Goal: Task Accomplishment & Management: Manage account settings

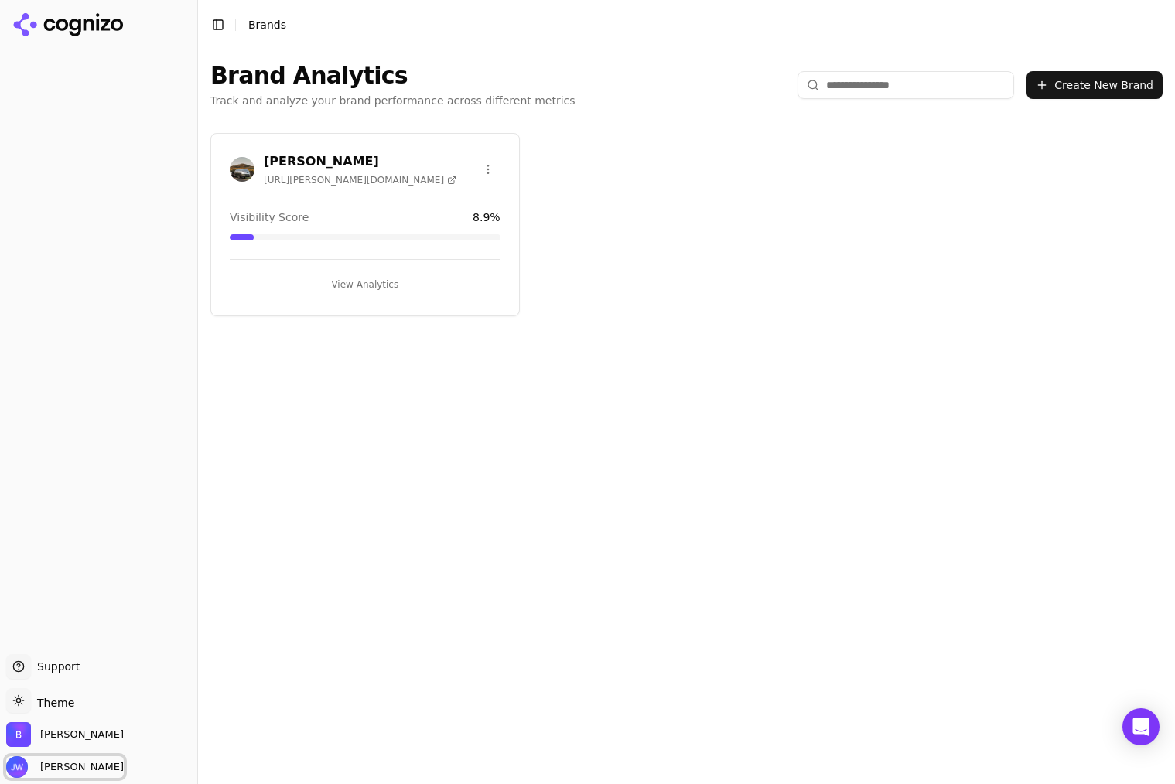
click at [100, 764] on span "[PERSON_NAME]" at bounding box center [79, 767] width 90 height 14
click at [449, 641] on div "Brand Analytics Track and analyze your brand performance across different metri…" at bounding box center [686, 417] width 977 height 735
click at [79, 736] on div "[PERSON_NAME]" at bounding box center [98, 737] width 185 height 31
click at [49, 738] on span "[PERSON_NAME]" at bounding box center [82, 735] width 84 height 14
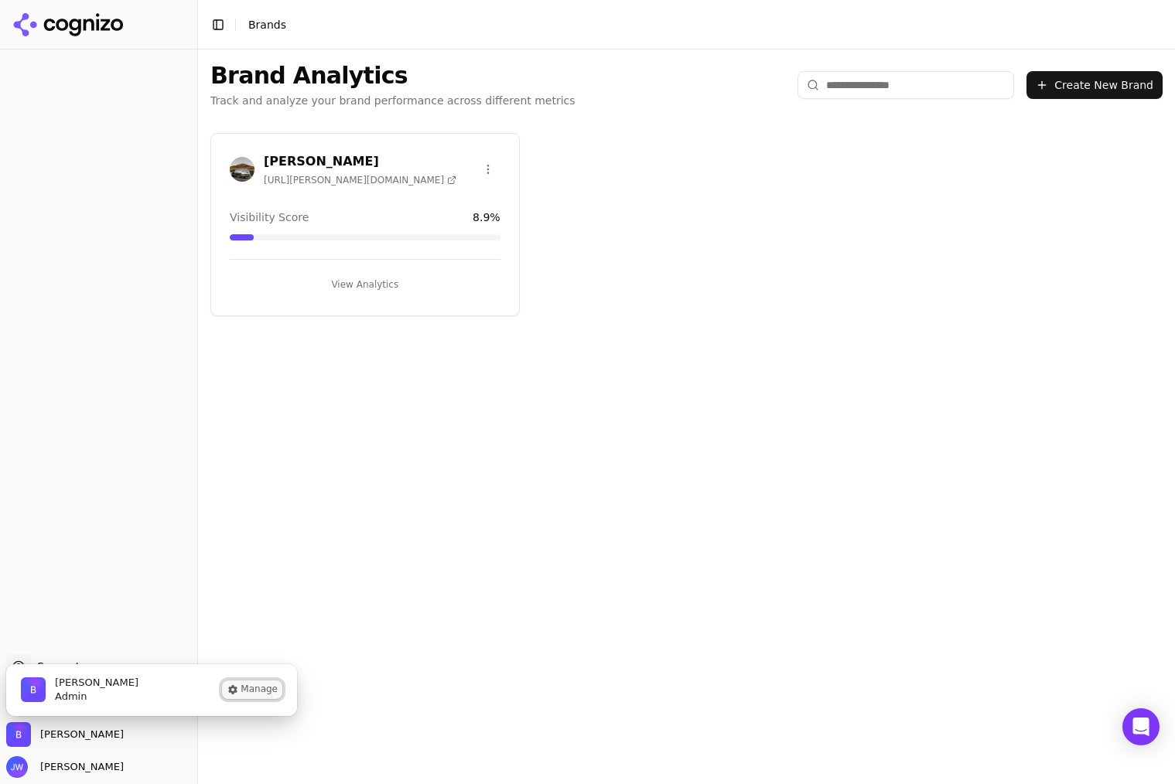
click at [249, 690] on button "Manage" at bounding box center [252, 690] width 60 height 19
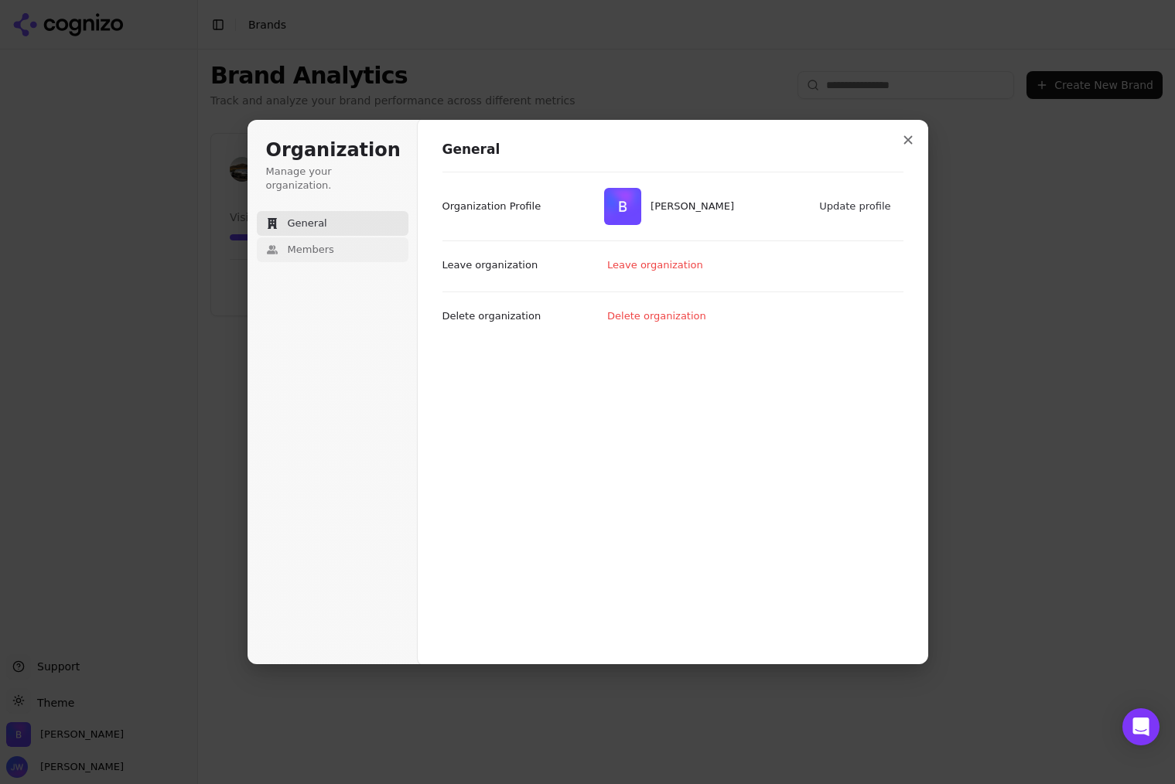
click at [367, 237] on button "Members" at bounding box center [333, 249] width 152 height 25
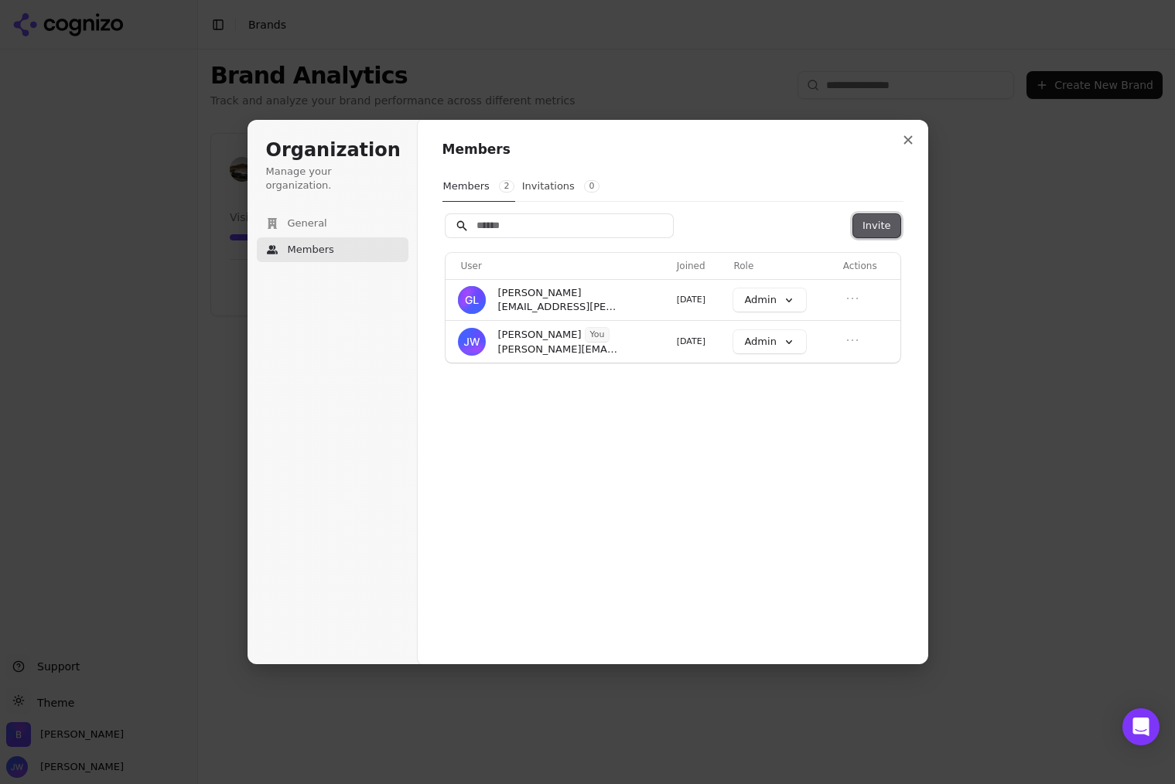
click at [895, 217] on button "Invite" at bounding box center [876, 225] width 46 height 23
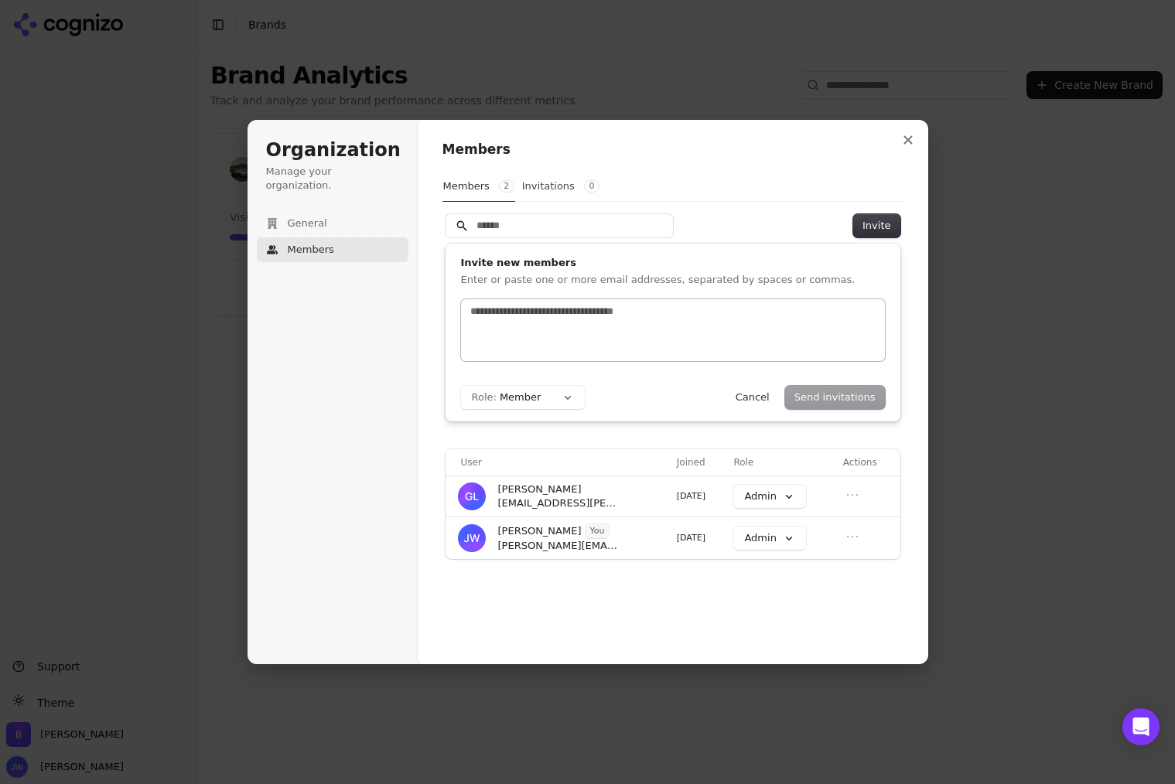
click at [558, 325] on div at bounding box center [673, 330] width 424 height 62
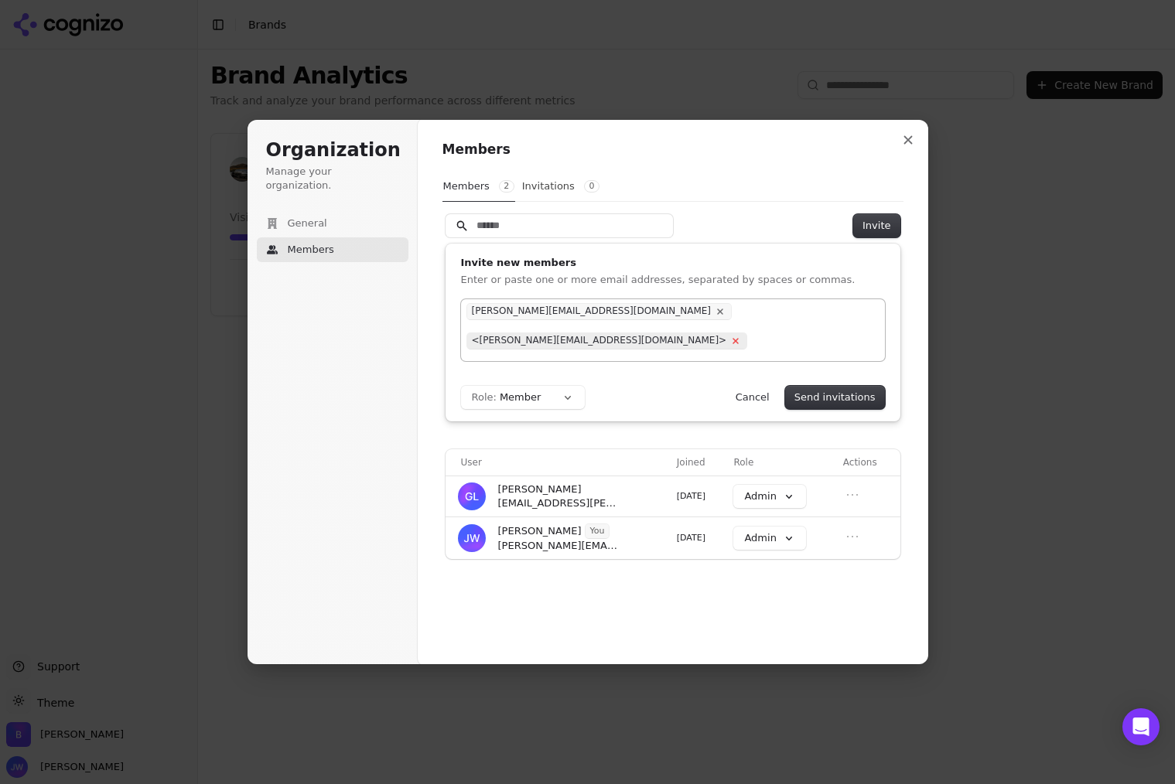
click at [742, 333] on icon at bounding box center [736, 342] width 18 height 18
click at [551, 396] on button "Role: Member" at bounding box center [523, 397] width 124 height 23
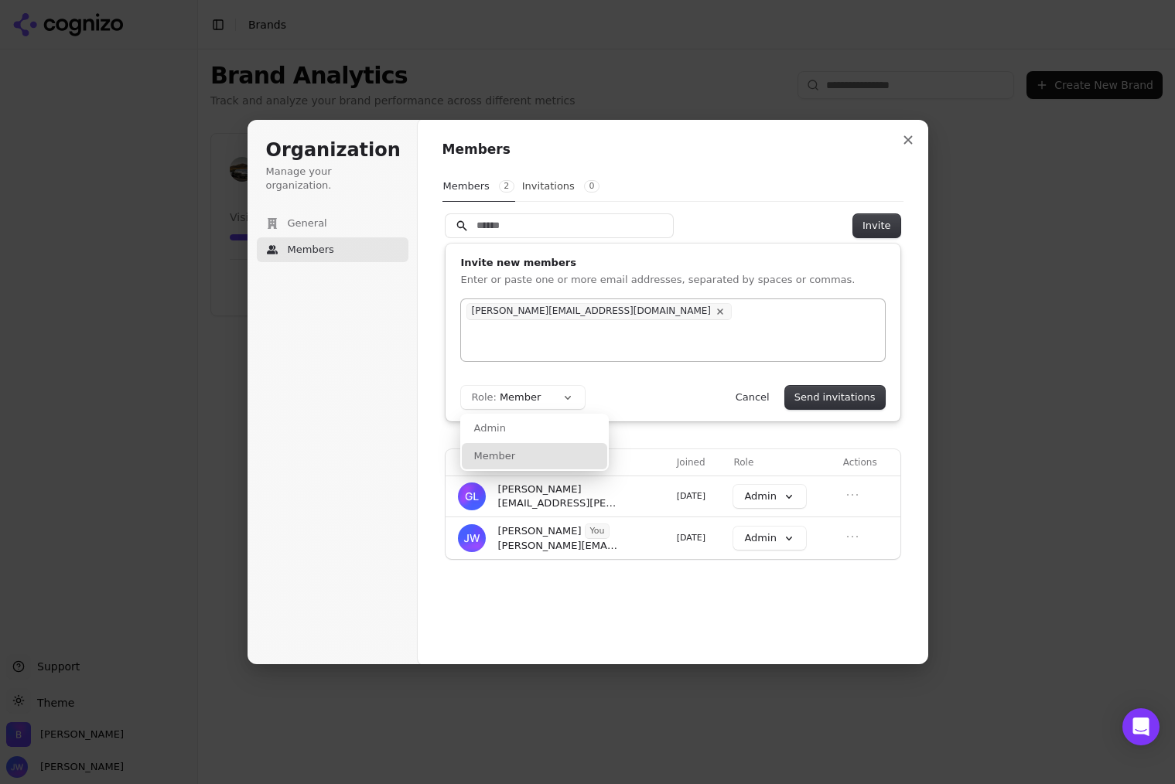
click at [542, 456] on div "Member" at bounding box center [534, 456] width 145 height 26
click at [878, 401] on button "Send invitations" at bounding box center [835, 397] width 100 height 23
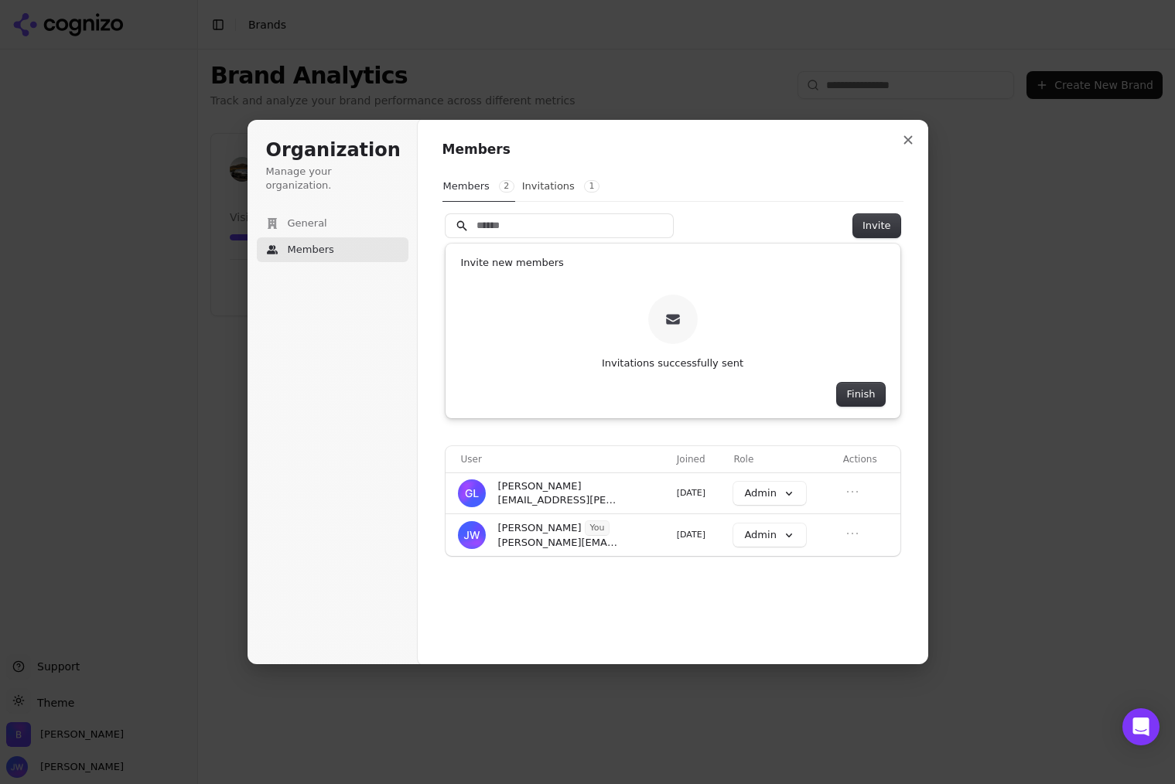
click at [552, 279] on div "Invite new members Invitations successfully sent Finish" at bounding box center [673, 331] width 424 height 150
click at [709, 364] on p "Invitations successfully sent" at bounding box center [673, 364] width 142 height 14
click at [566, 231] on input "Search" at bounding box center [559, 225] width 227 height 23
click at [558, 277] on div "Invite new members Invitations successfully sent Finish" at bounding box center [673, 331] width 424 height 150
click at [331, 211] on button "General" at bounding box center [333, 223] width 152 height 25
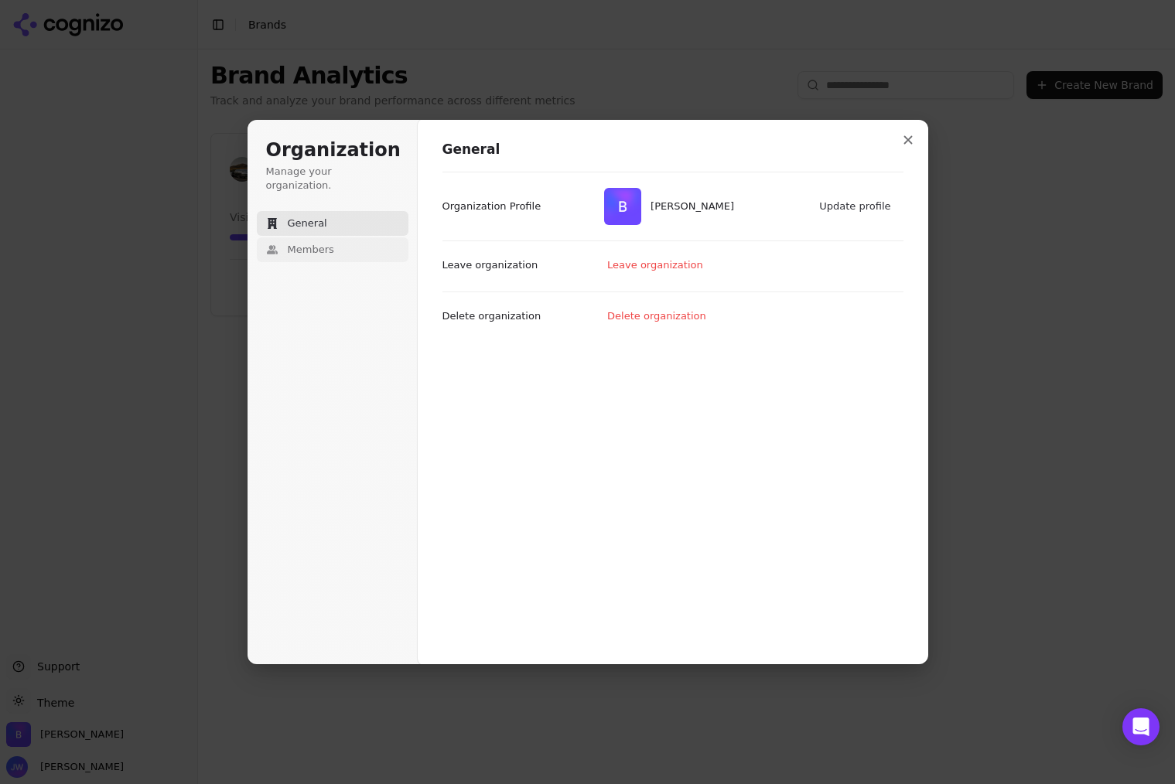
click at [334, 237] on button "Members" at bounding box center [333, 249] width 152 height 25
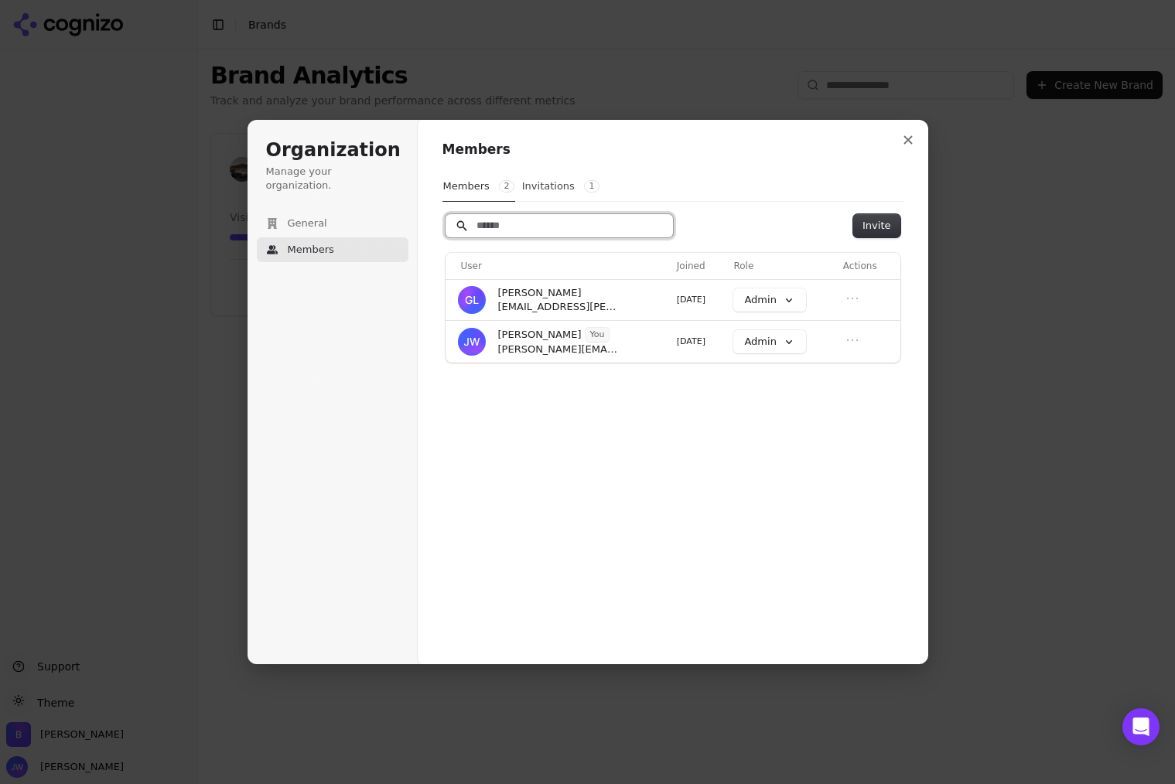
click at [595, 217] on input "Search" at bounding box center [559, 225] width 227 height 23
click at [892, 225] on button "Invite" at bounding box center [876, 225] width 46 height 23
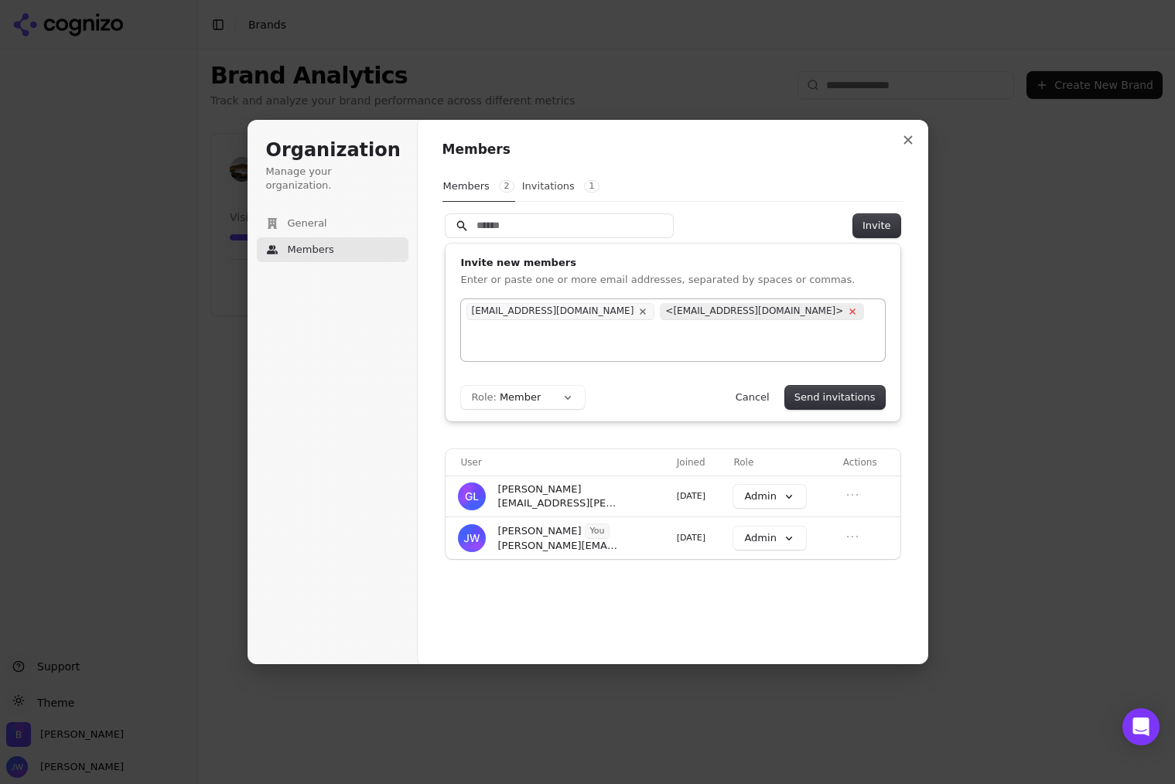
click at [844, 311] on icon at bounding box center [853, 312] width 18 height 18
click at [840, 397] on button "Send invitations" at bounding box center [835, 397] width 100 height 23
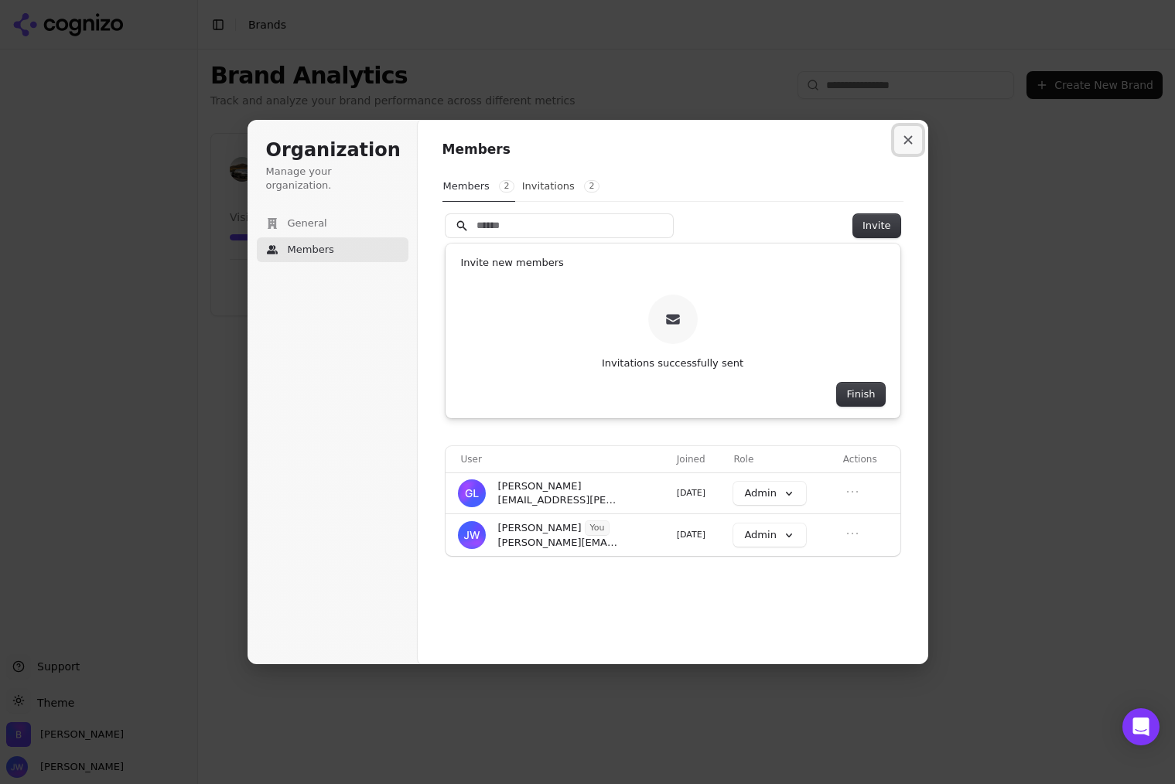
click at [906, 137] on icon "Close modal" at bounding box center [907, 140] width 9 height 9
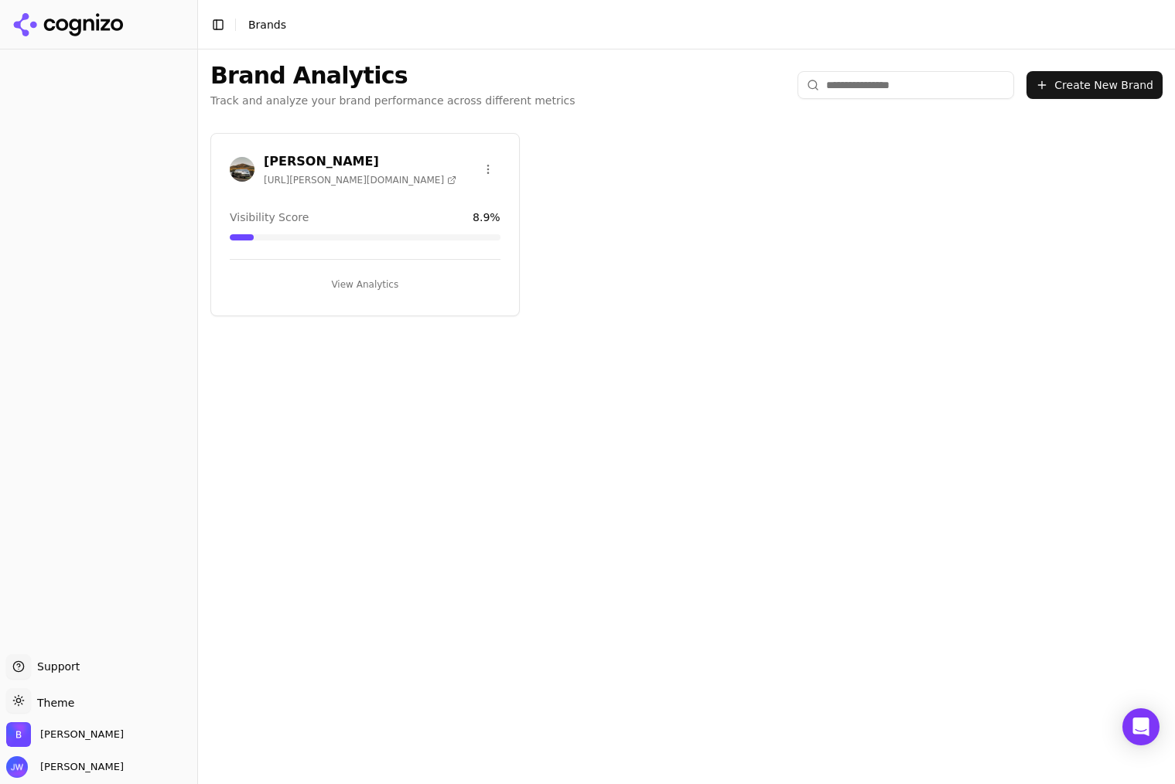
click at [428, 646] on div "Brand Analytics Track and analyze your brand performance across different metri…" at bounding box center [686, 417] width 977 height 735
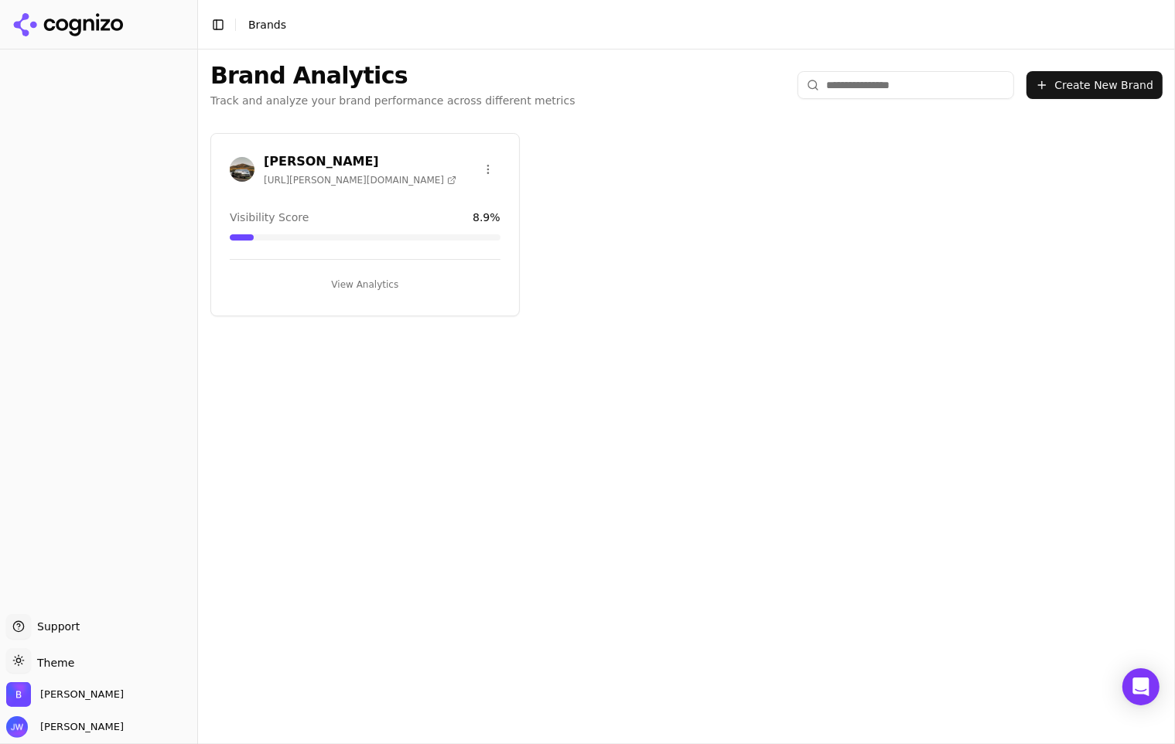
click at [64, 21] on icon at bounding box center [62, 25] width 12 height 12
click at [268, 166] on h3 "[PERSON_NAME]" at bounding box center [360, 161] width 193 height 19
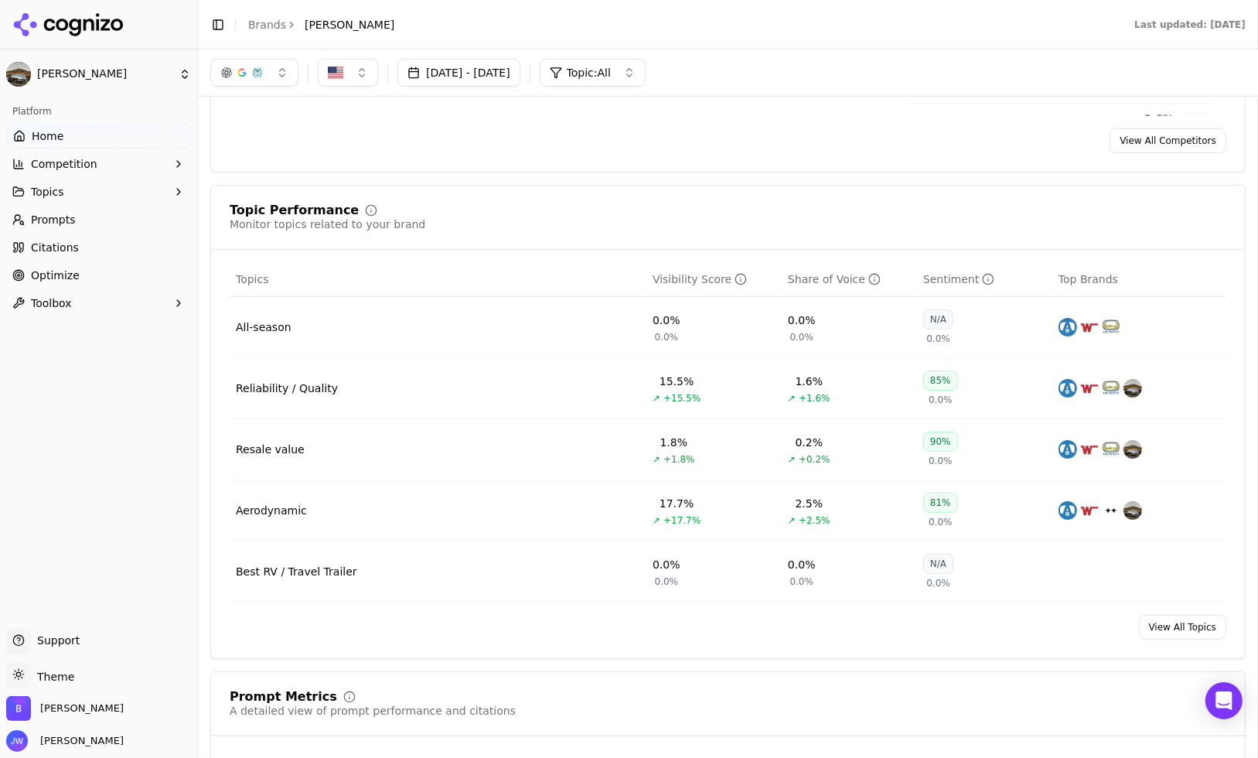
scroll to position [331, 0]
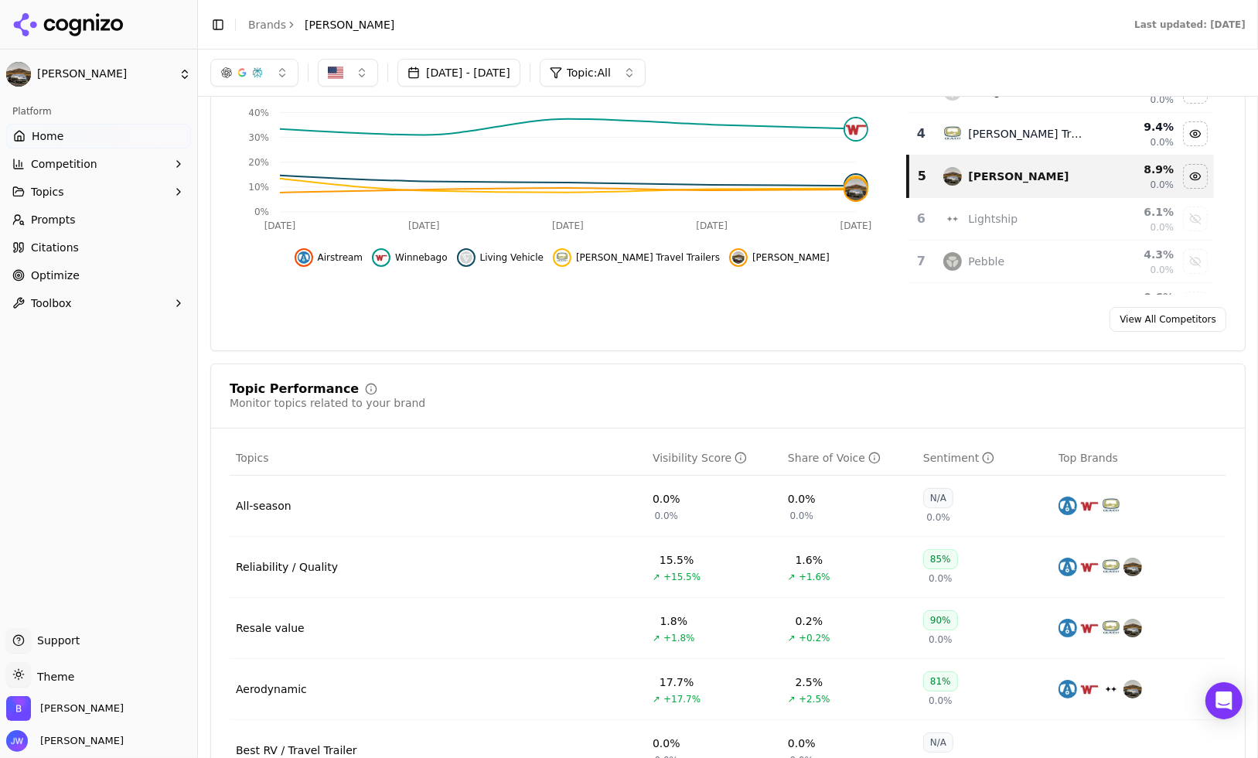
click at [104, 167] on button "Competition" at bounding box center [98, 164] width 185 height 25
click at [71, 259] on button "Topics" at bounding box center [98, 266] width 185 height 25
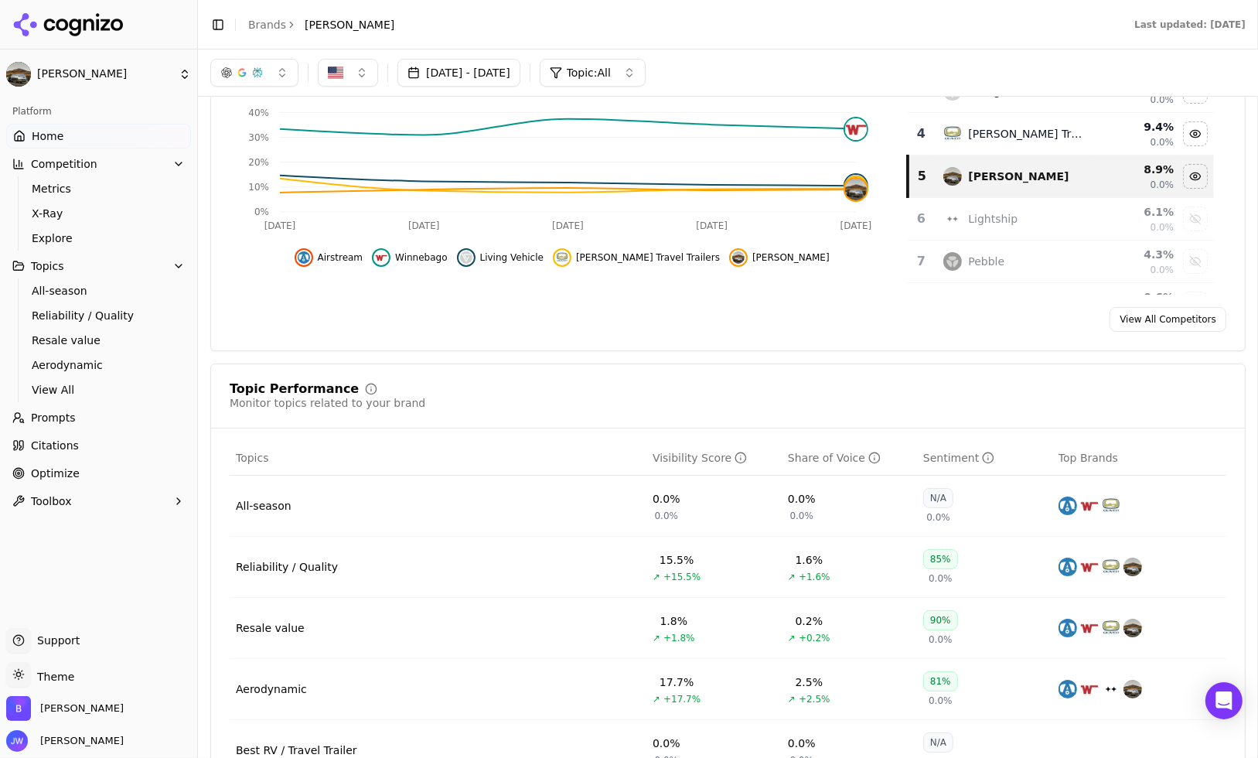
click at [58, 387] on span "View All" at bounding box center [99, 389] width 135 height 15
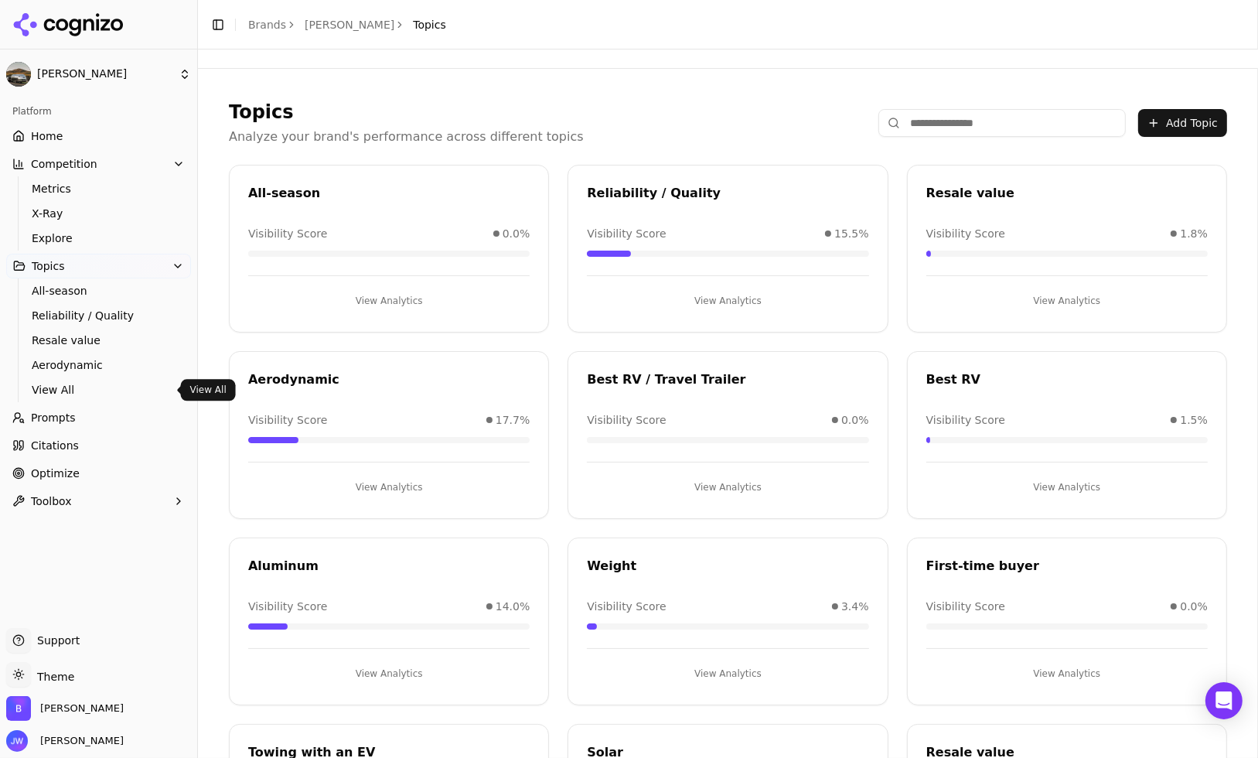
scroll to position [348, 0]
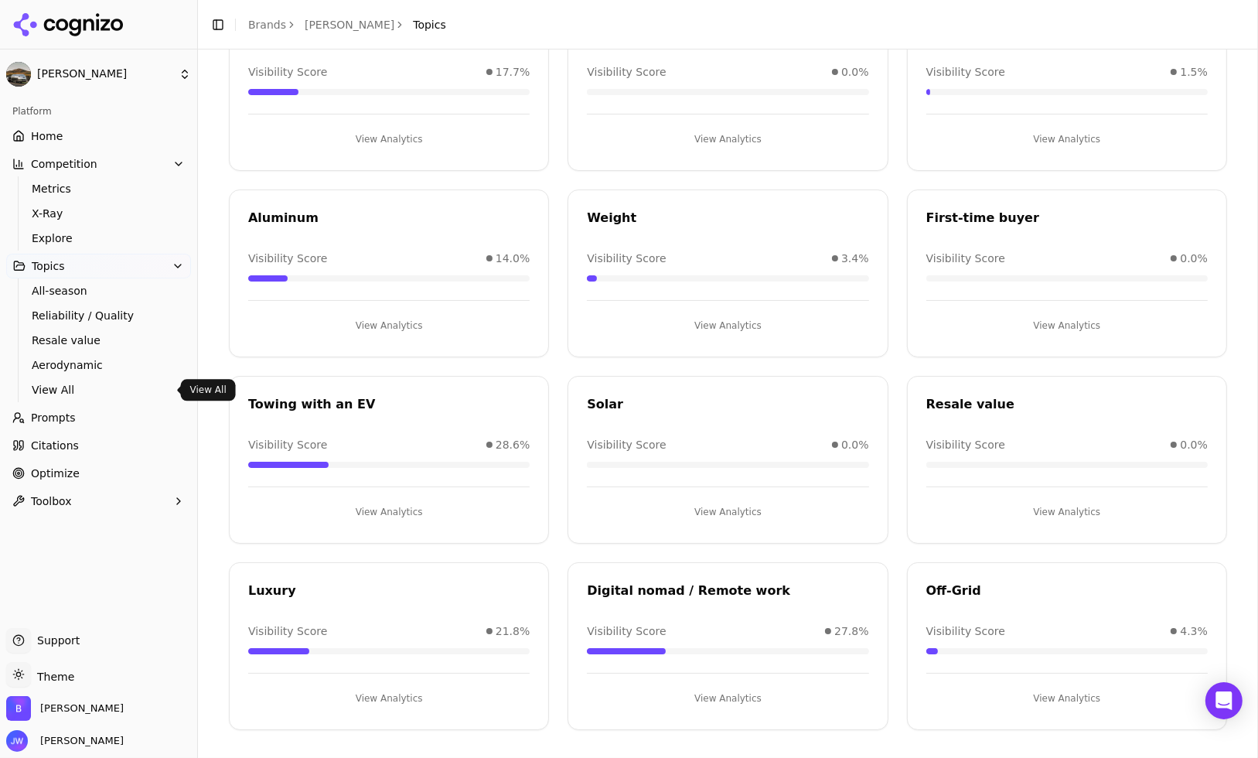
click at [84, 425] on link "Prompts" at bounding box center [98, 417] width 185 height 25
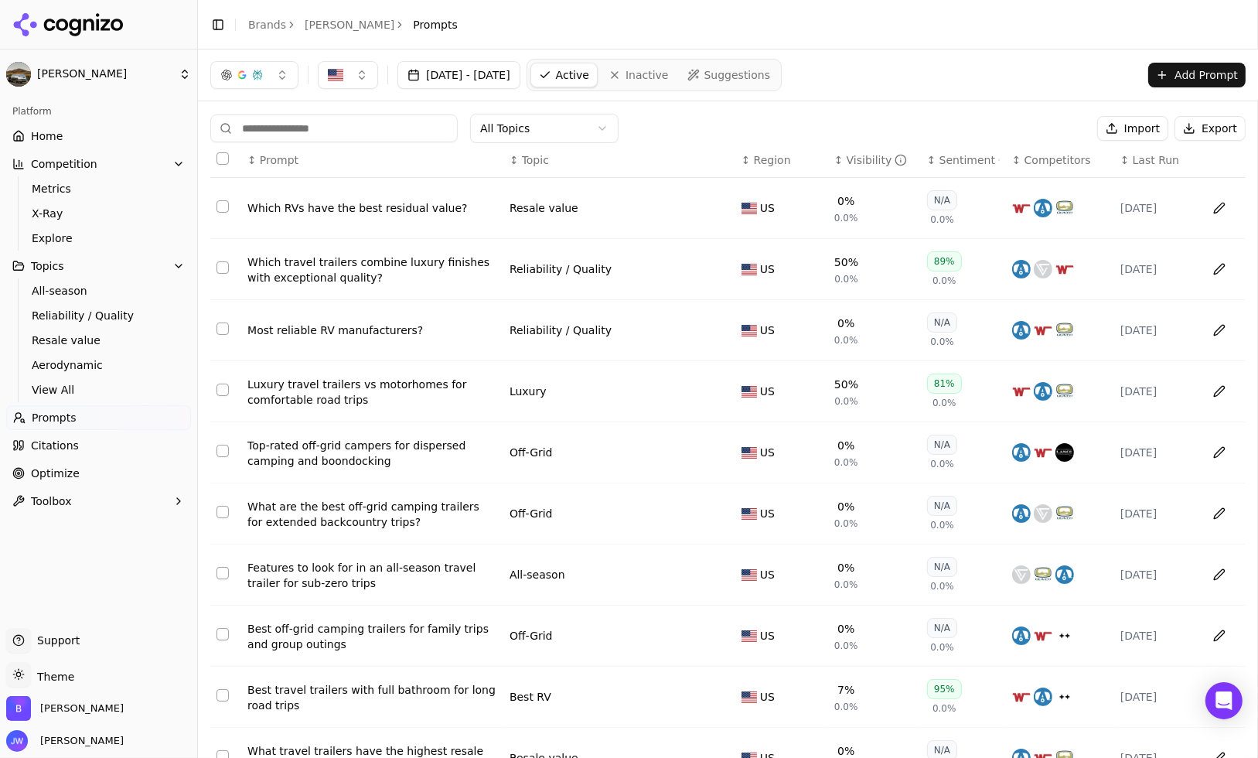
click at [248, 65] on button "button" at bounding box center [254, 75] width 88 height 28
click at [980, 53] on div "[DATE] - [DATE] Active Inactive Suggestions Add Prompt" at bounding box center [728, 75] width 1060 height 51
click at [97, 167] on button "Competition" at bounding box center [98, 164] width 185 height 25
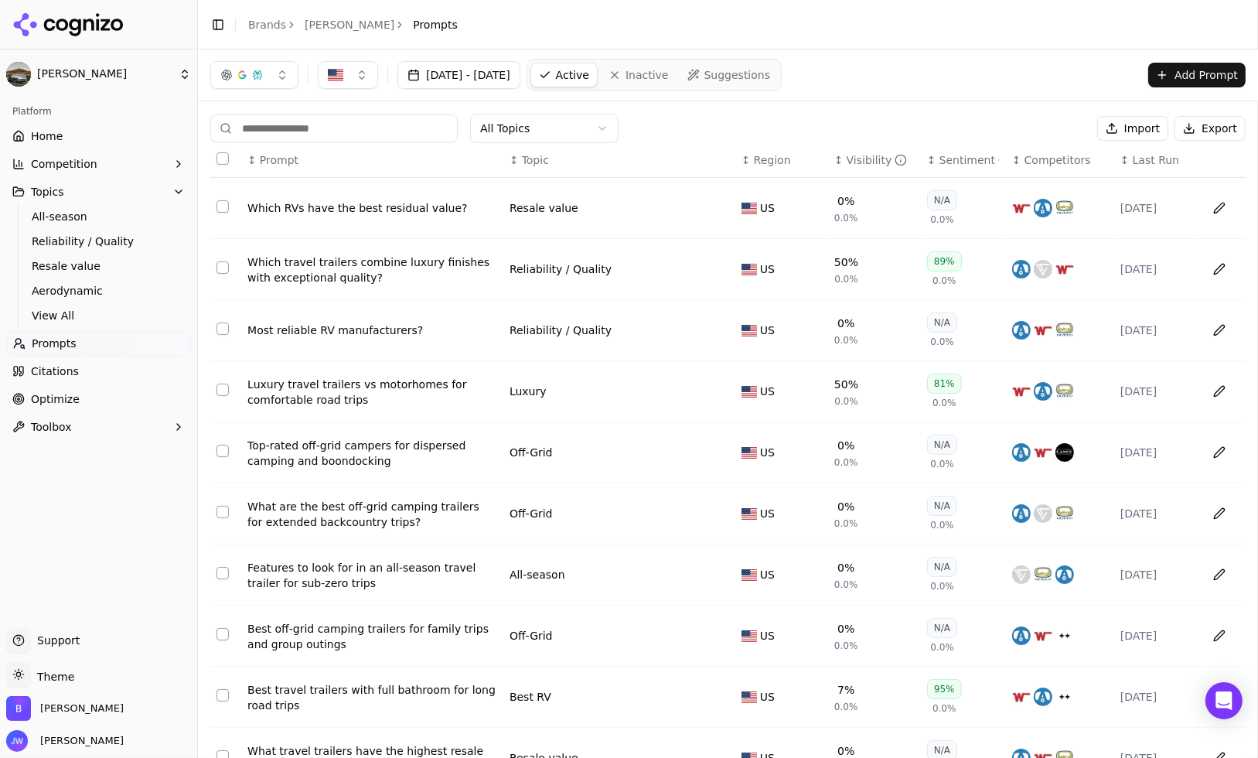
click at [98, 165] on button "Competition" at bounding box center [98, 164] width 185 height 25
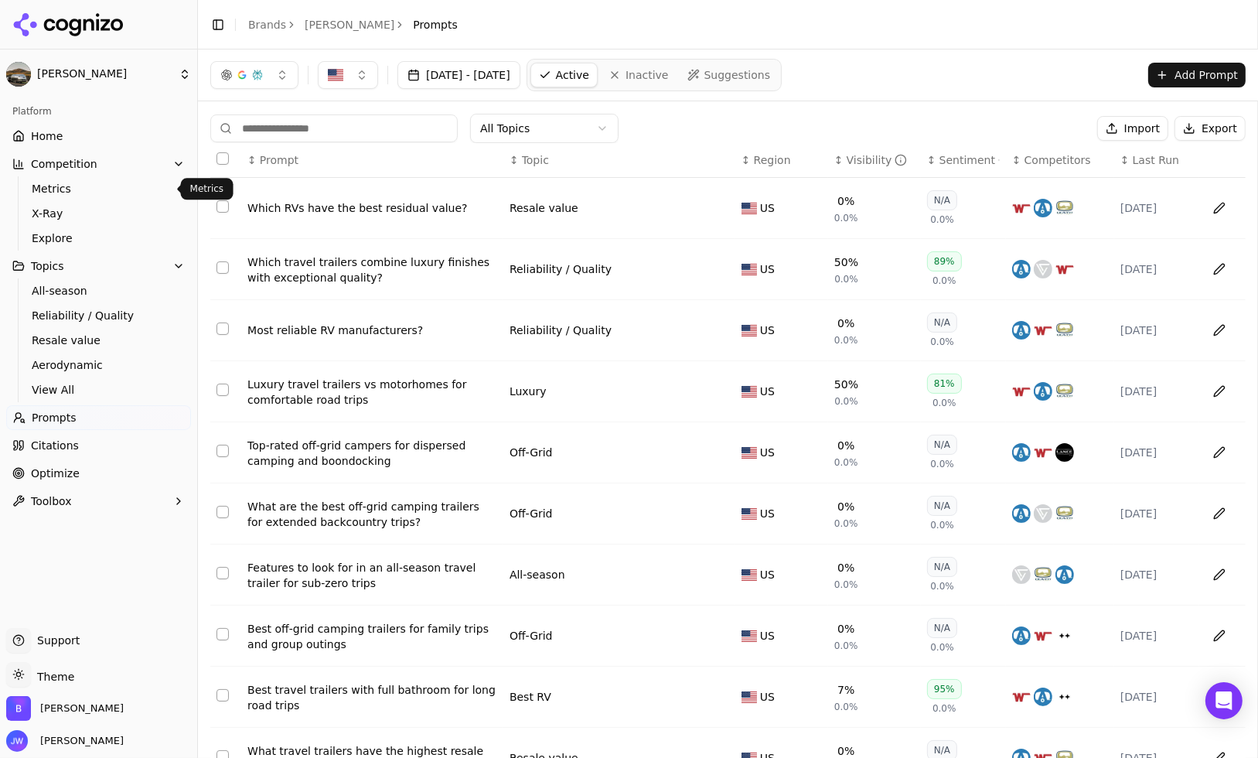
click at [94, 190] on span "Metrics" at bounding box center [99, 188] width 135 height 15
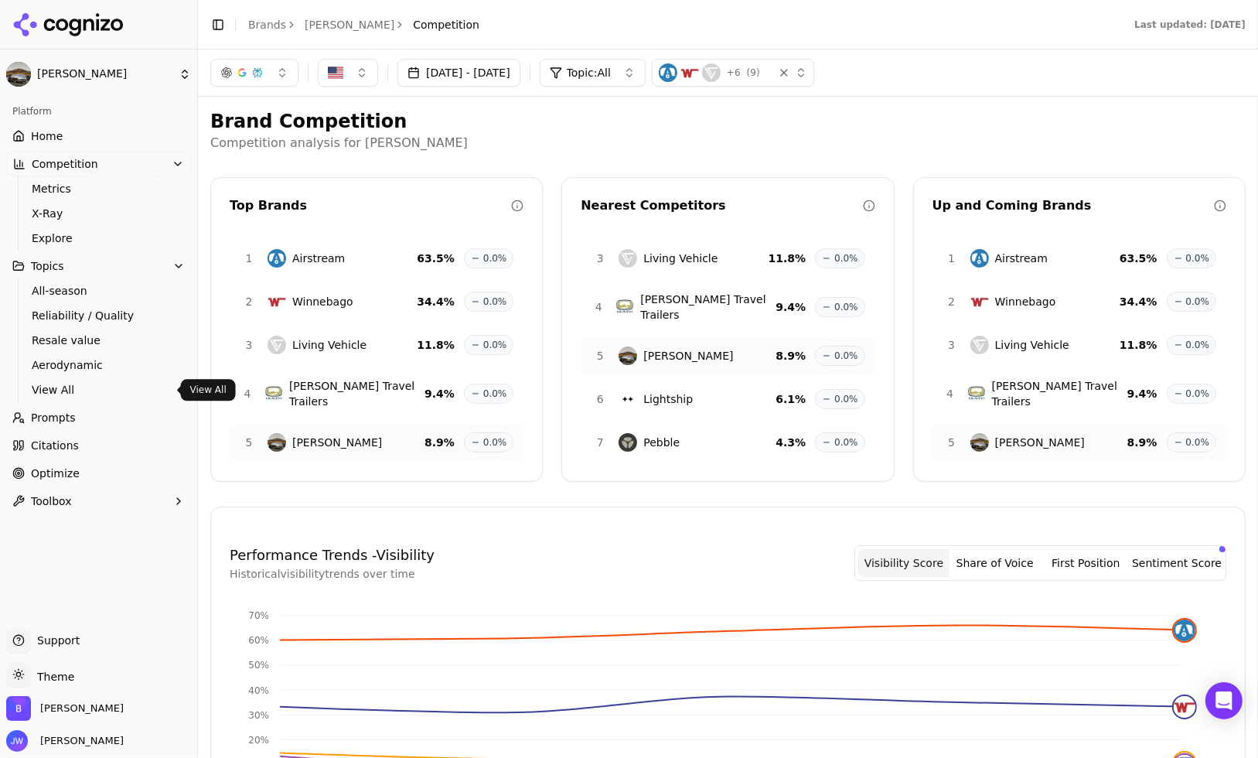
click at [60, 391] on span "View All" at bounding box center [99, 389] width 135 height 15
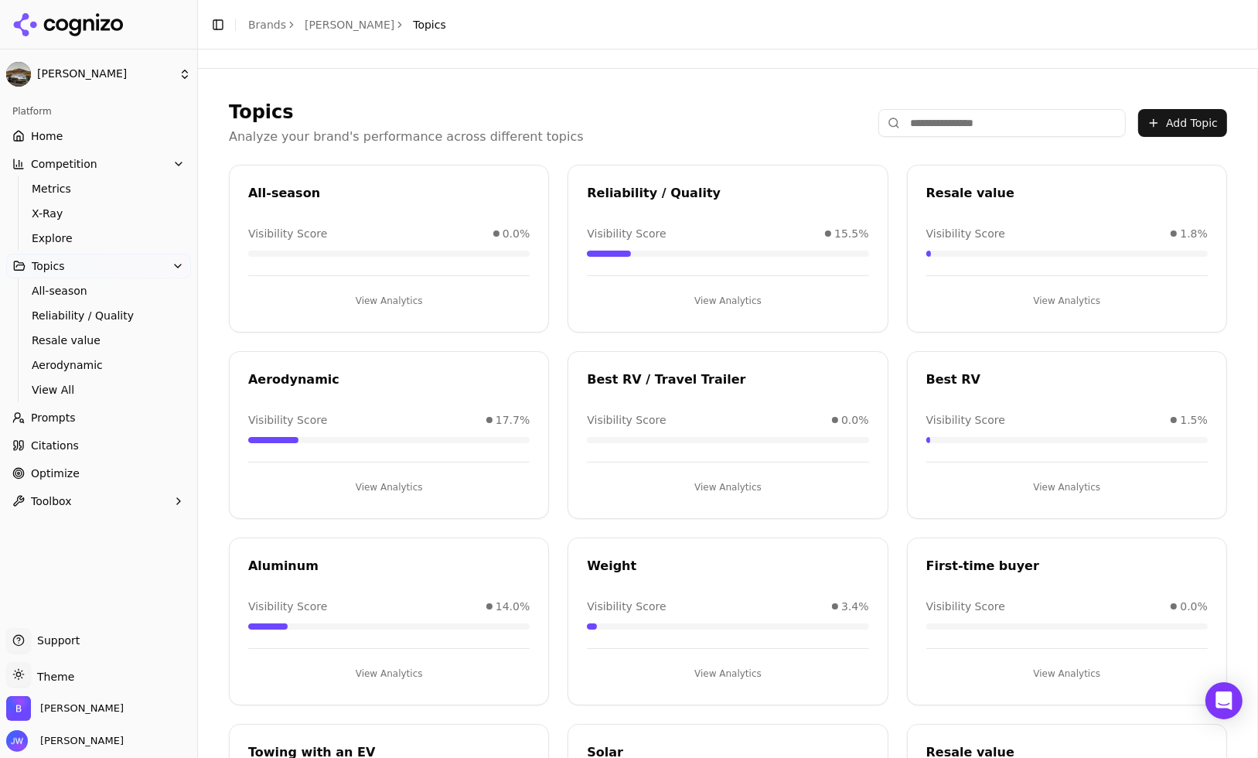
scroll to position [348, 0]
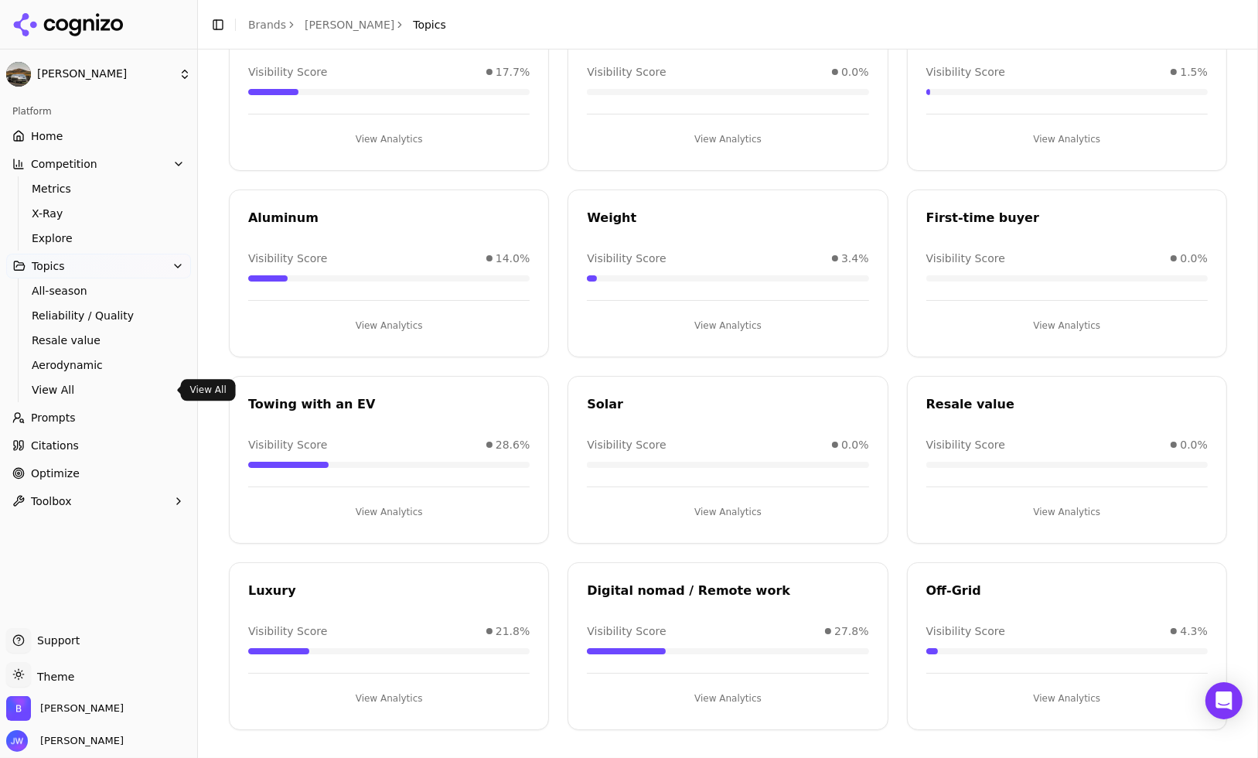
click at [416, 514] on button "View Analytics" at bounding box center [389, 512] width 282 height 25
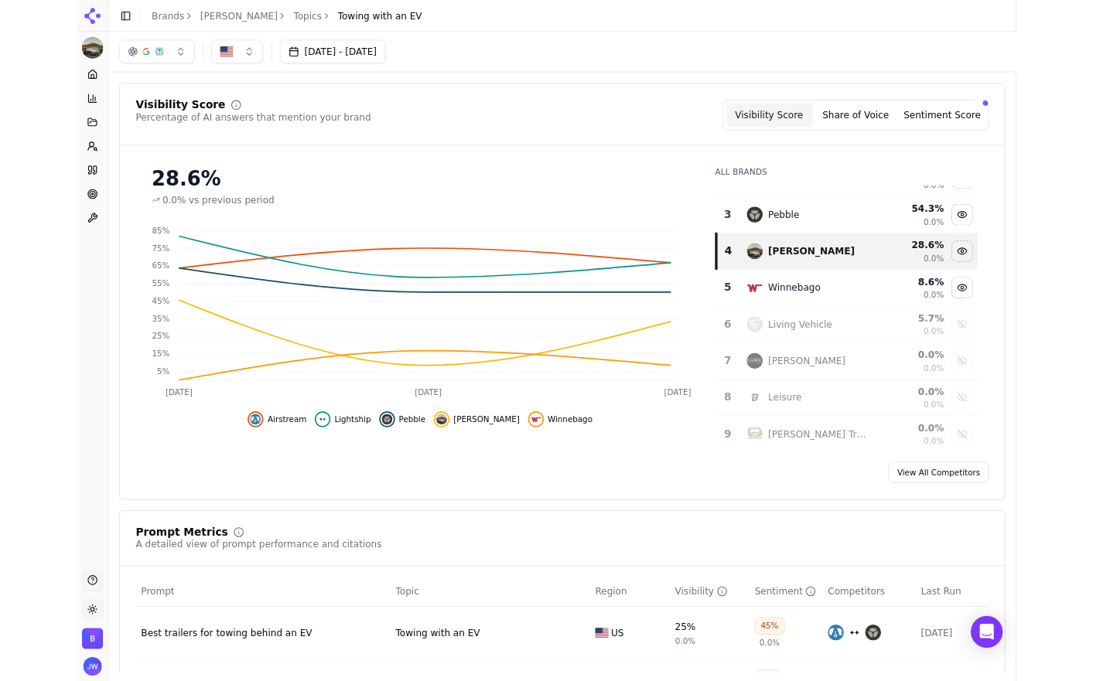
scroll to position [72, 0]
